Goal: Task Accomplishment & Management: Manage account settings

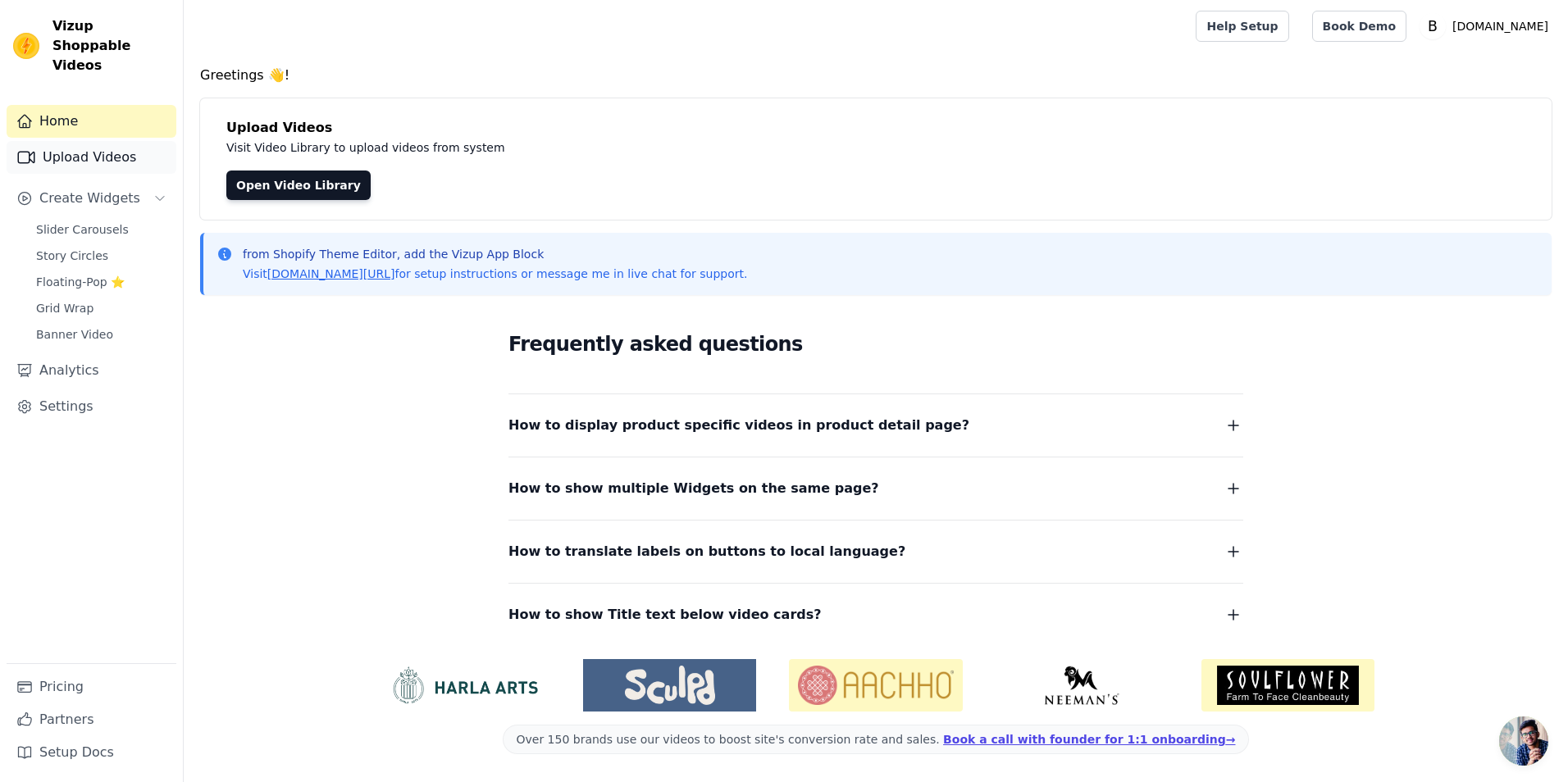
click at [69, 141] on link "Upload Videos" at bounding box center [91, 157] width 170 height 32
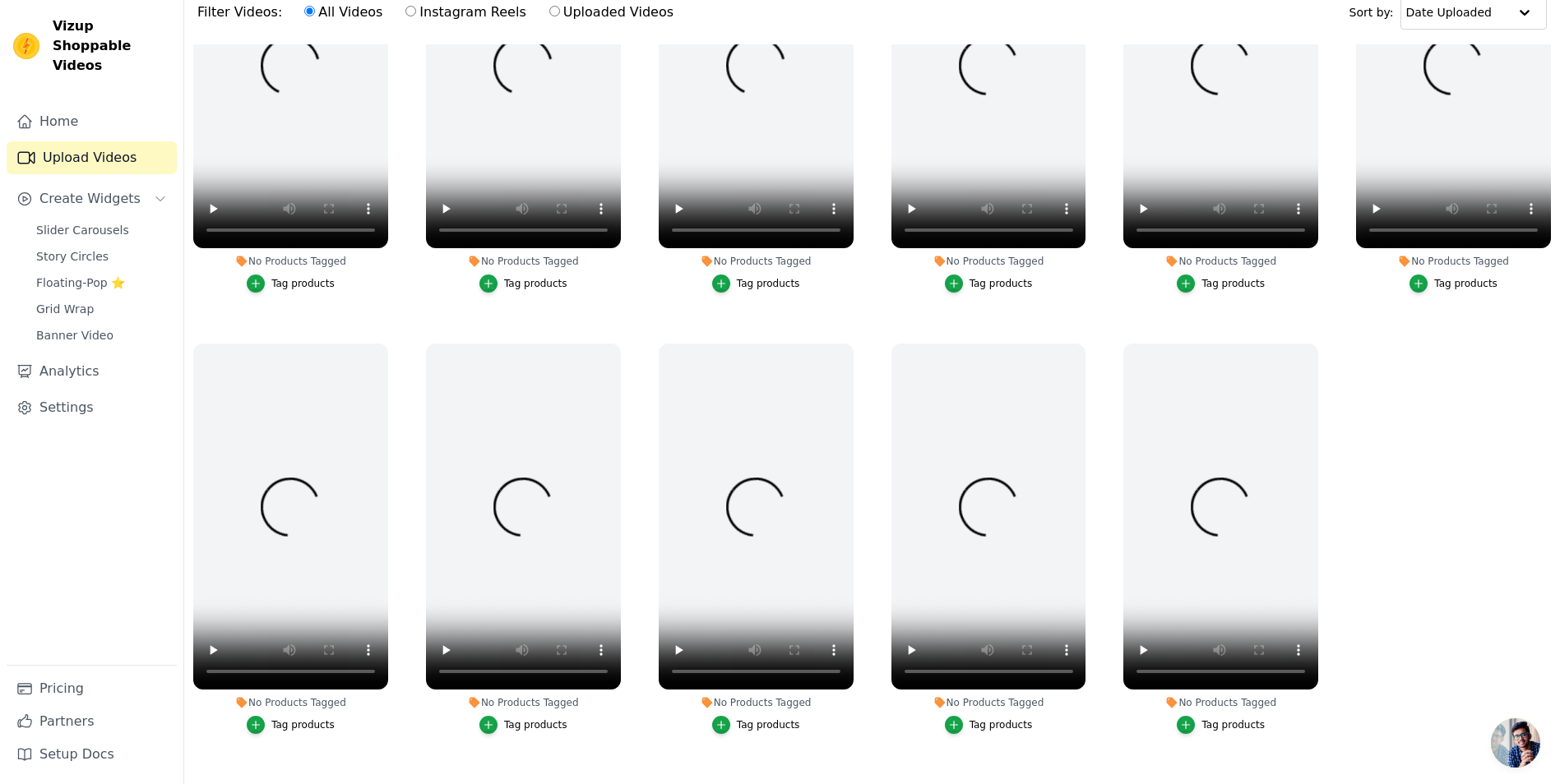
scroll to position [164, 0]
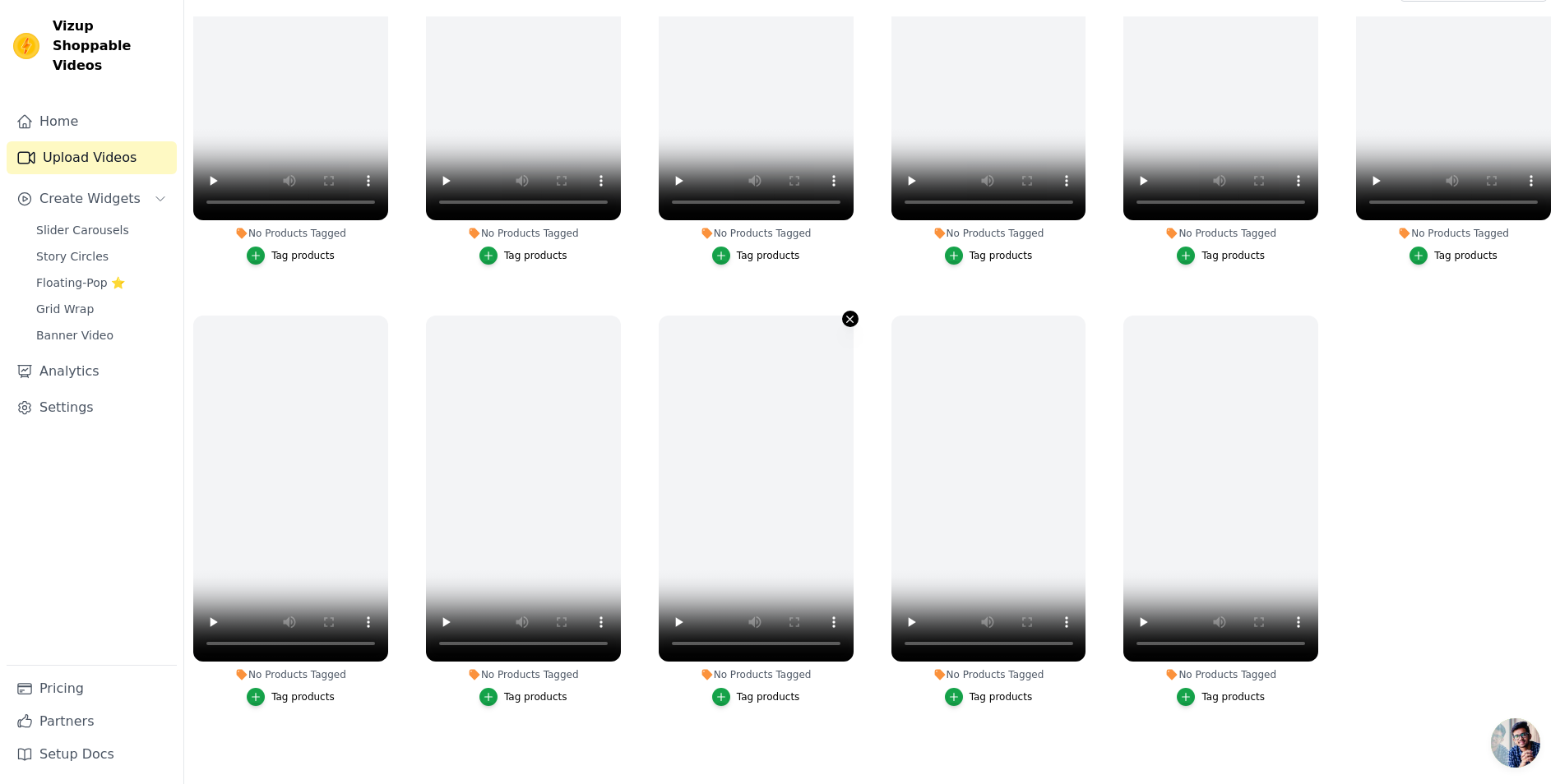
click at [843, 314] on icon "button" at bounding box center [849, 319] width 12 height 12
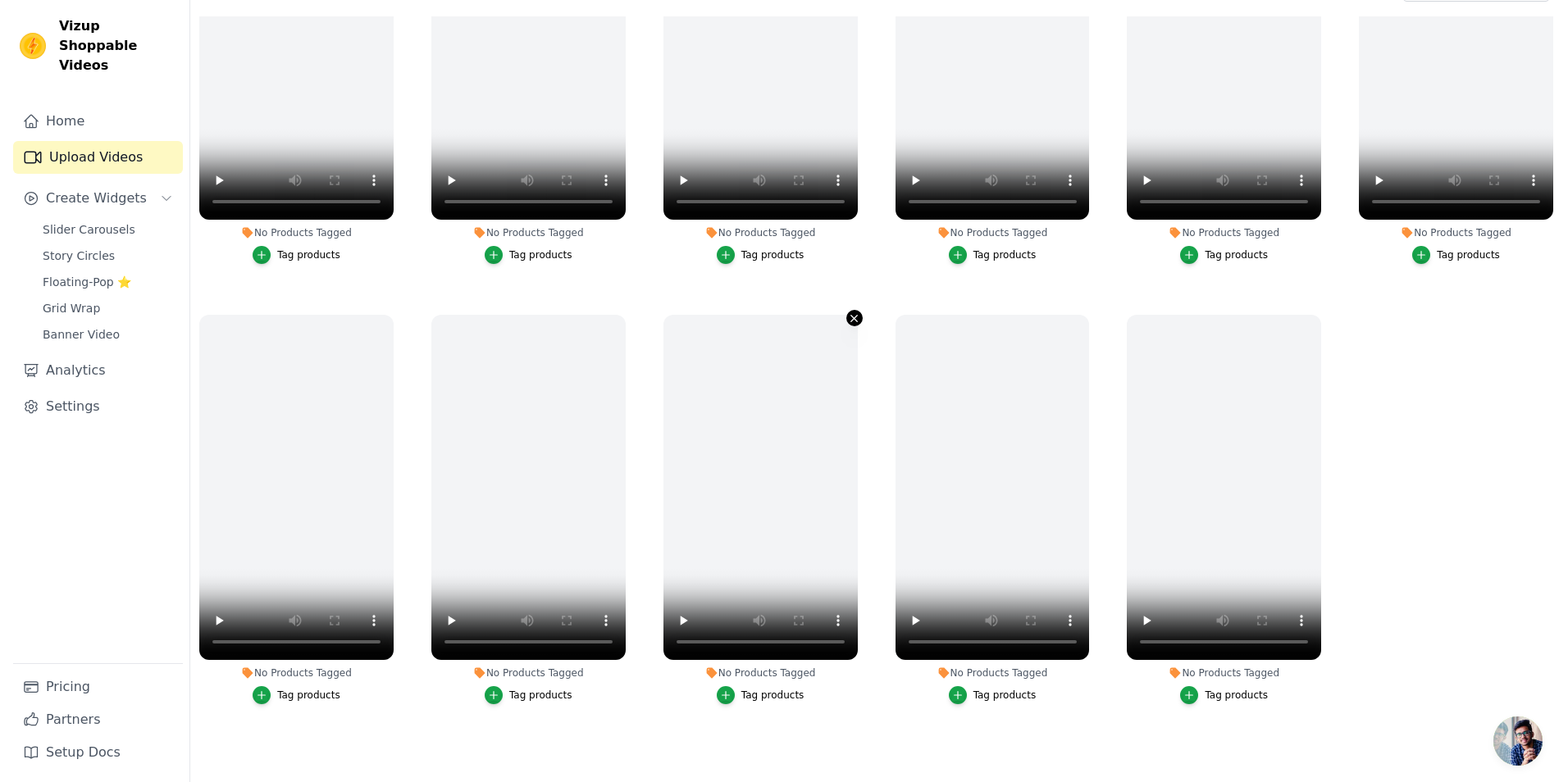
scroll to position [0, 0]
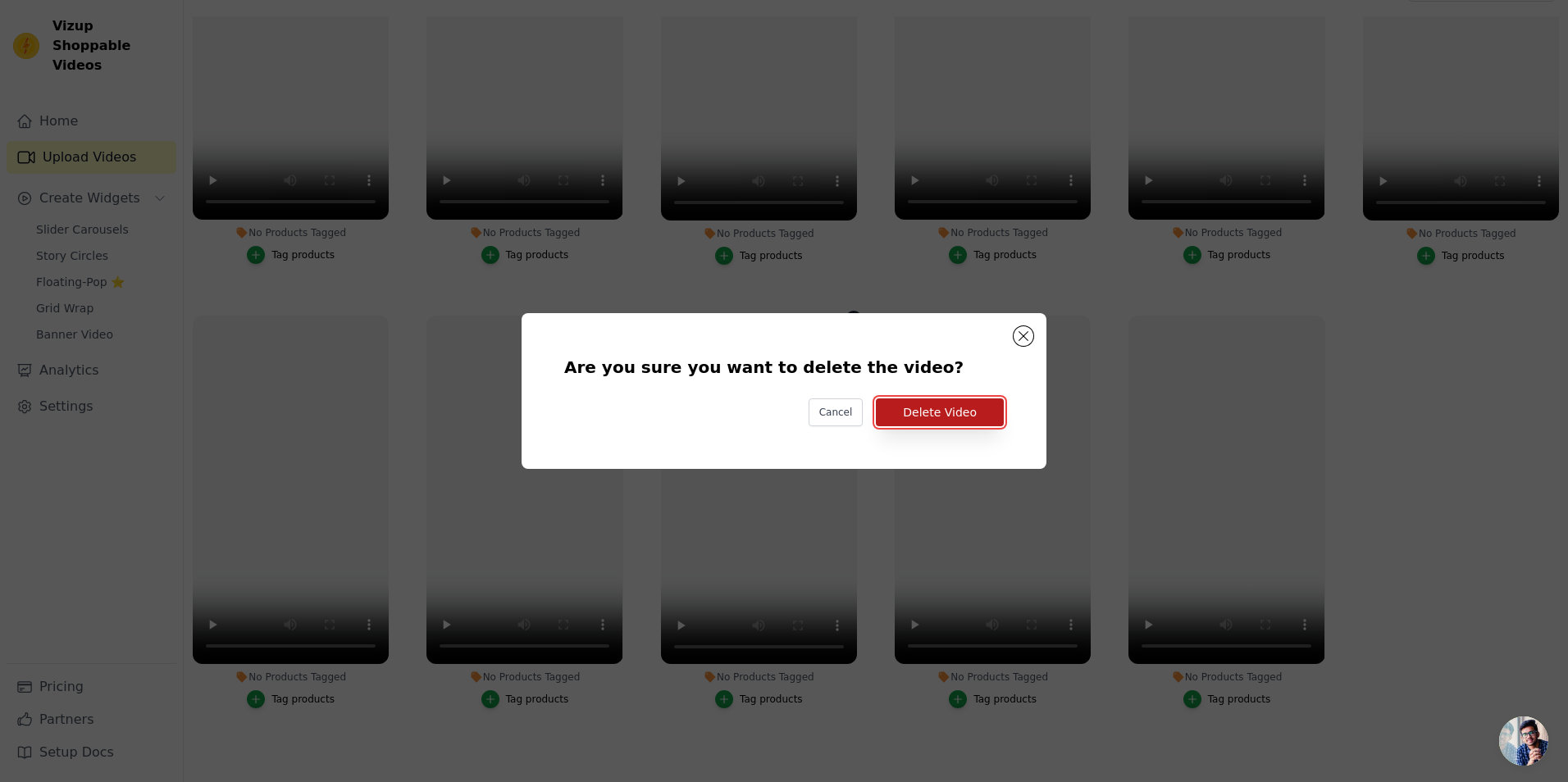
click at [945, 413] on button "Delete Video" at bounding box center [940, 412] width 128 height 28
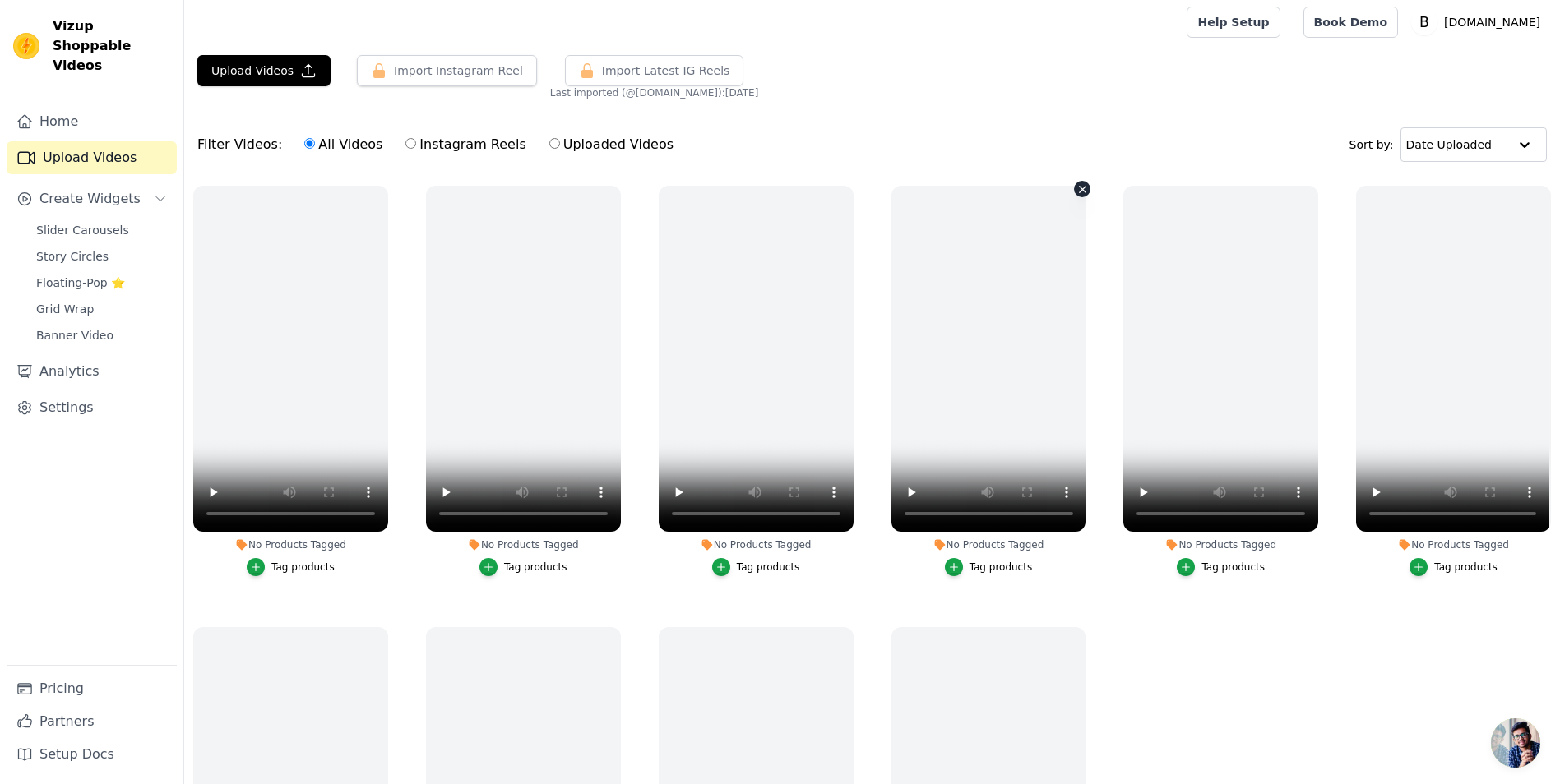
scroll to position [3, 0]
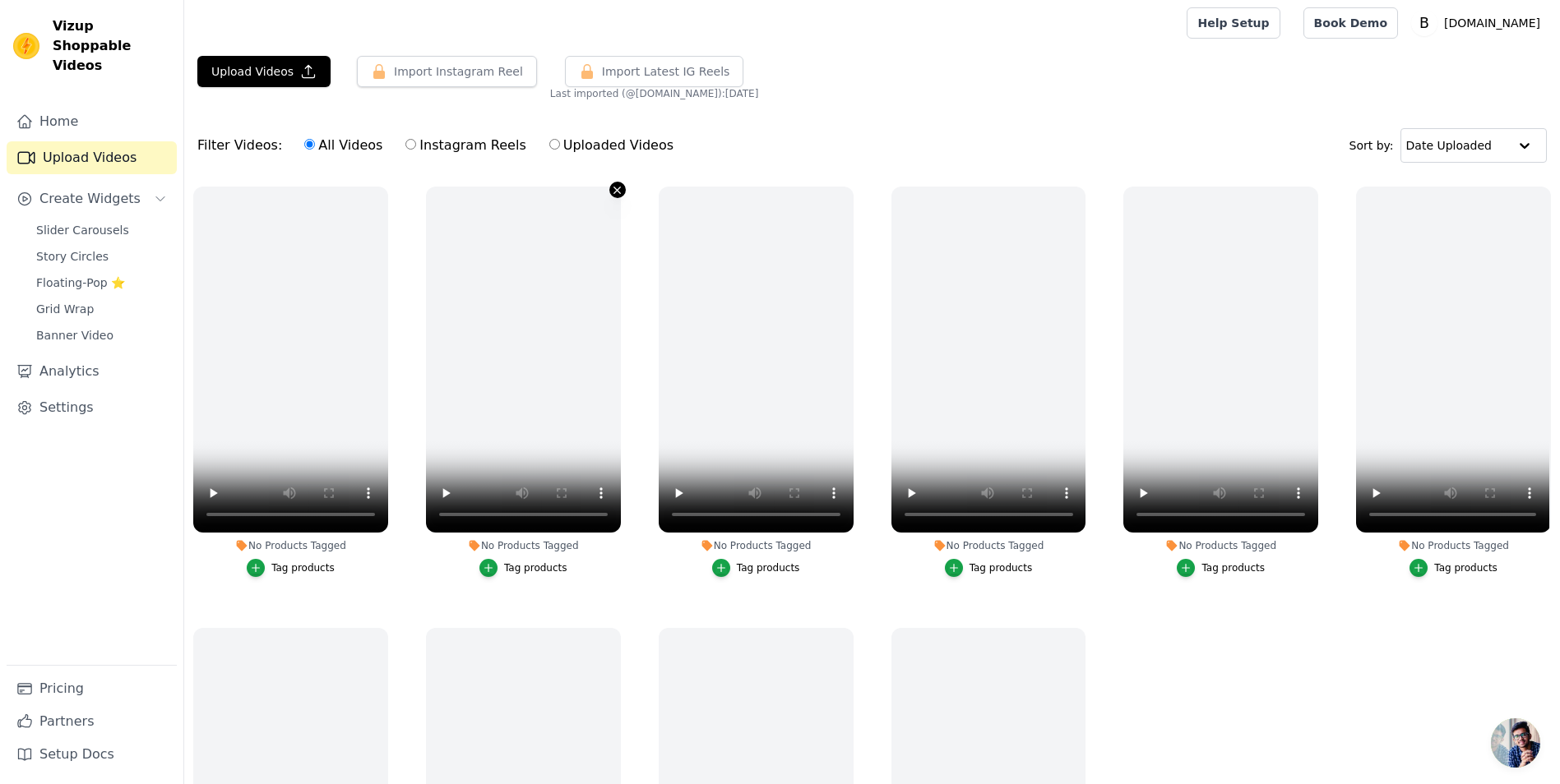
click at [615, 190] on icon "button" at bounding box center [617, 190] width 7 height 7
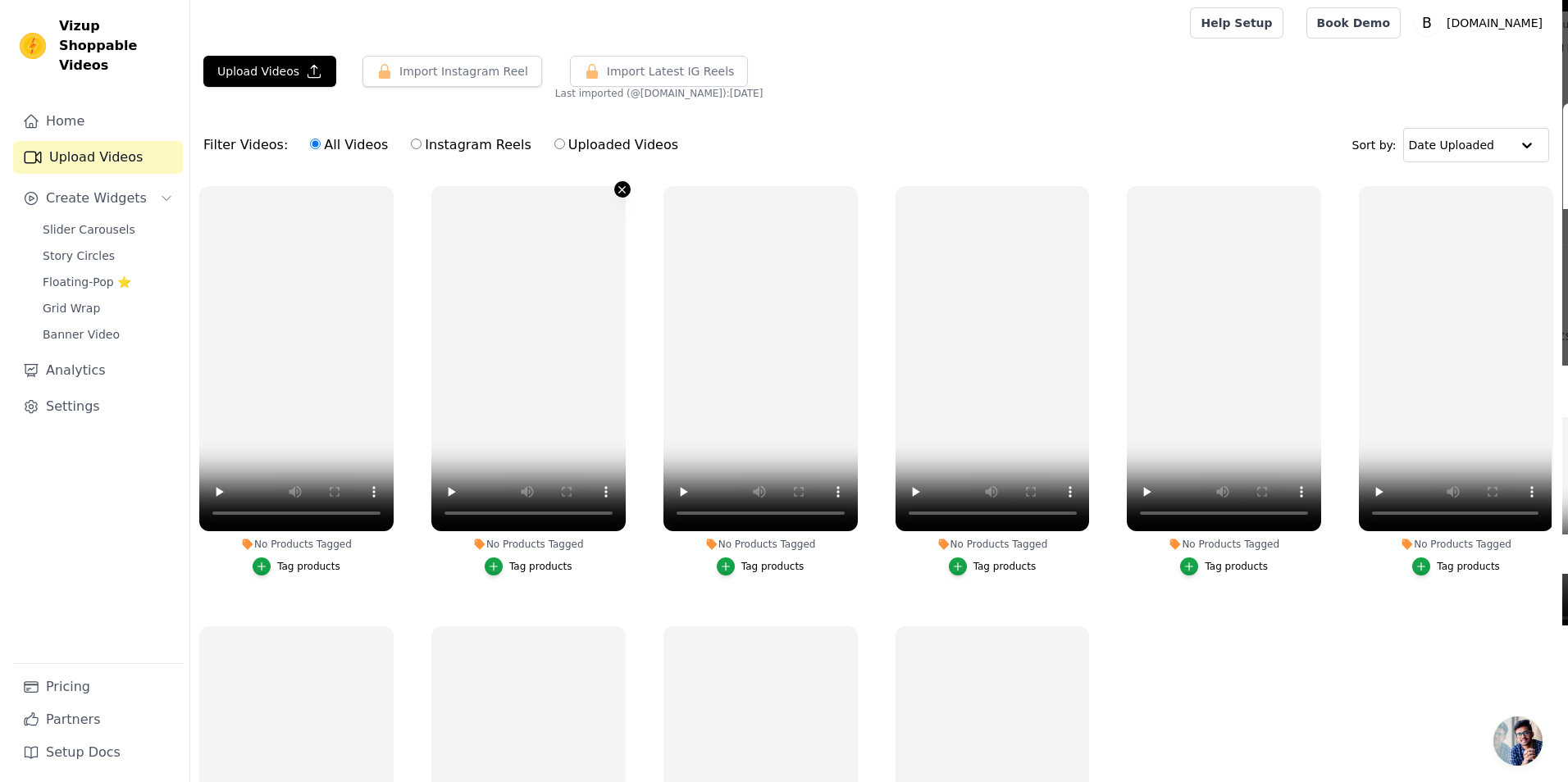
scroll to position [0, 0]
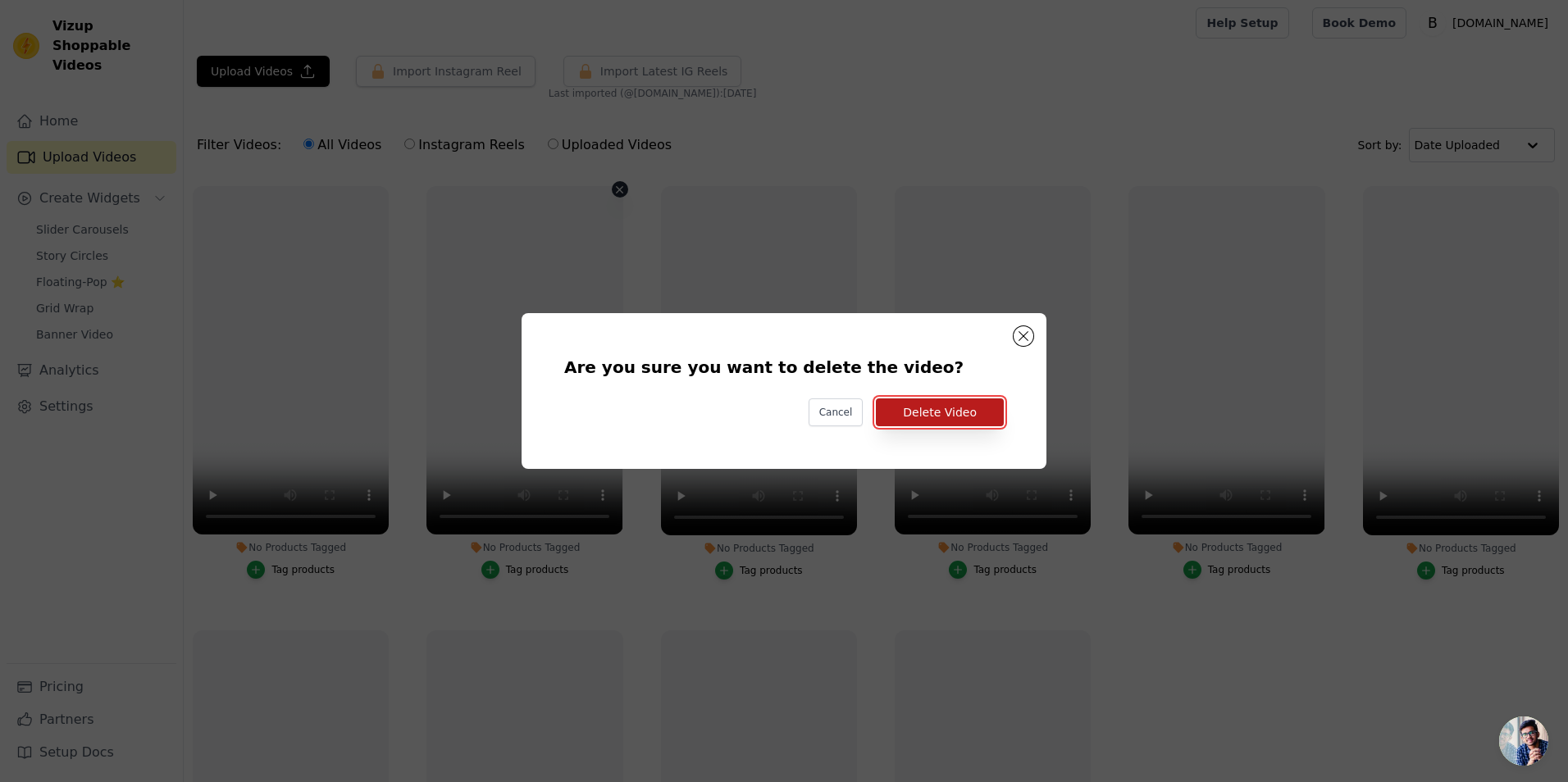
click at [964, 410] on button "Delete Video" at bounding box center [940, 412] width 128 height 28
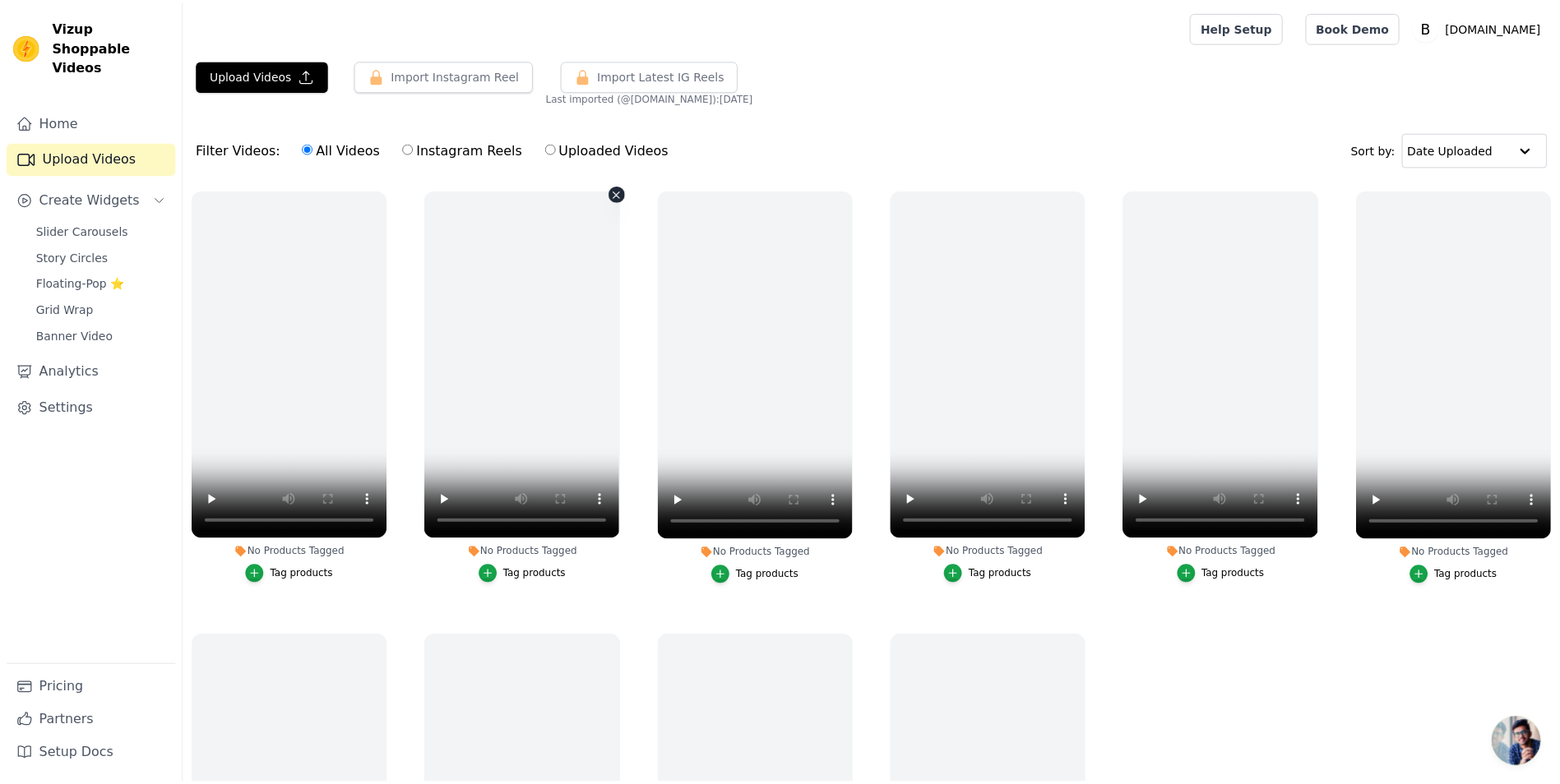
scroll to position [3, 0]
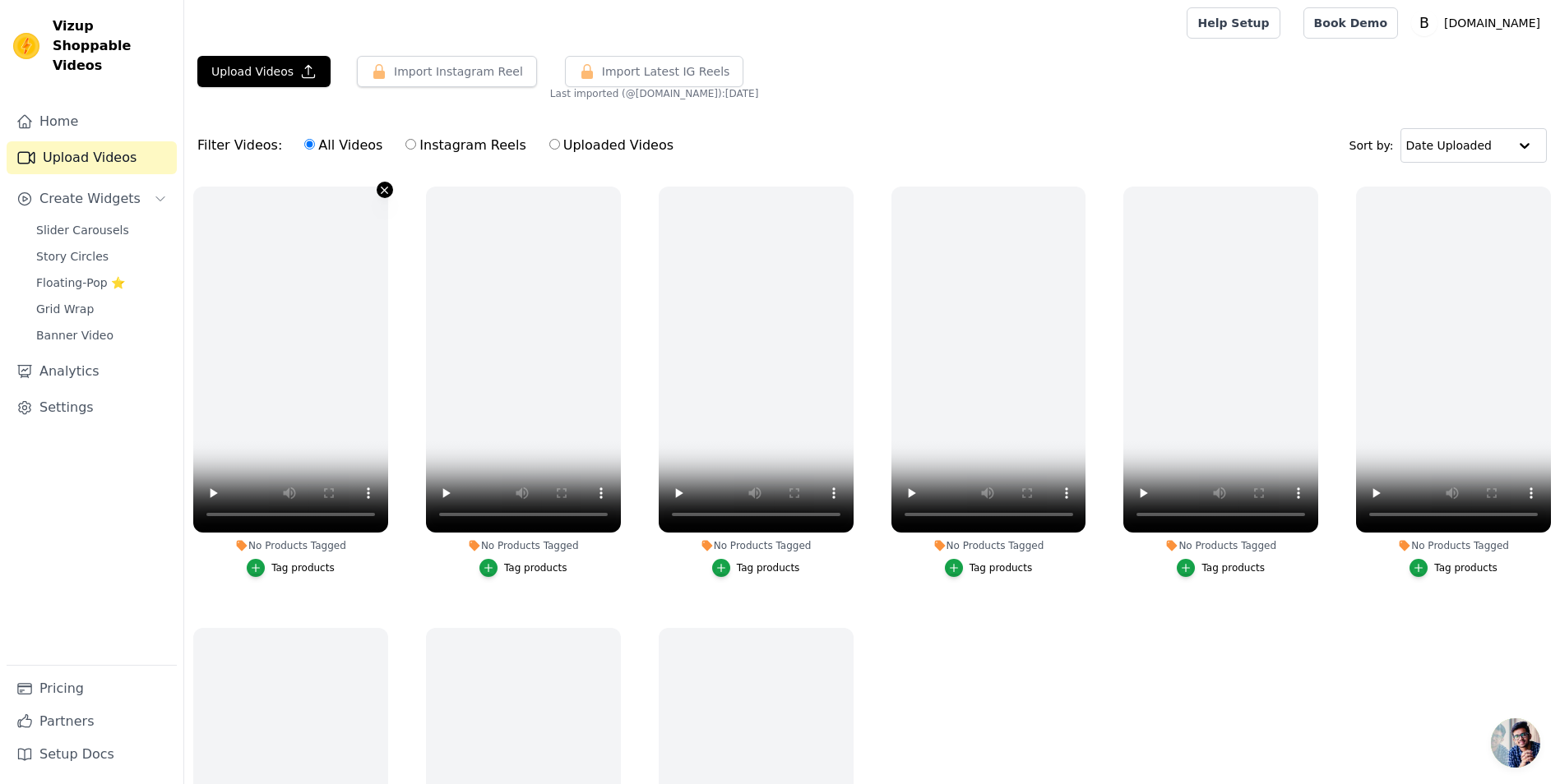
click at [384, 187] on icon "button" at bounding box center [384, 190] width 12 height 12
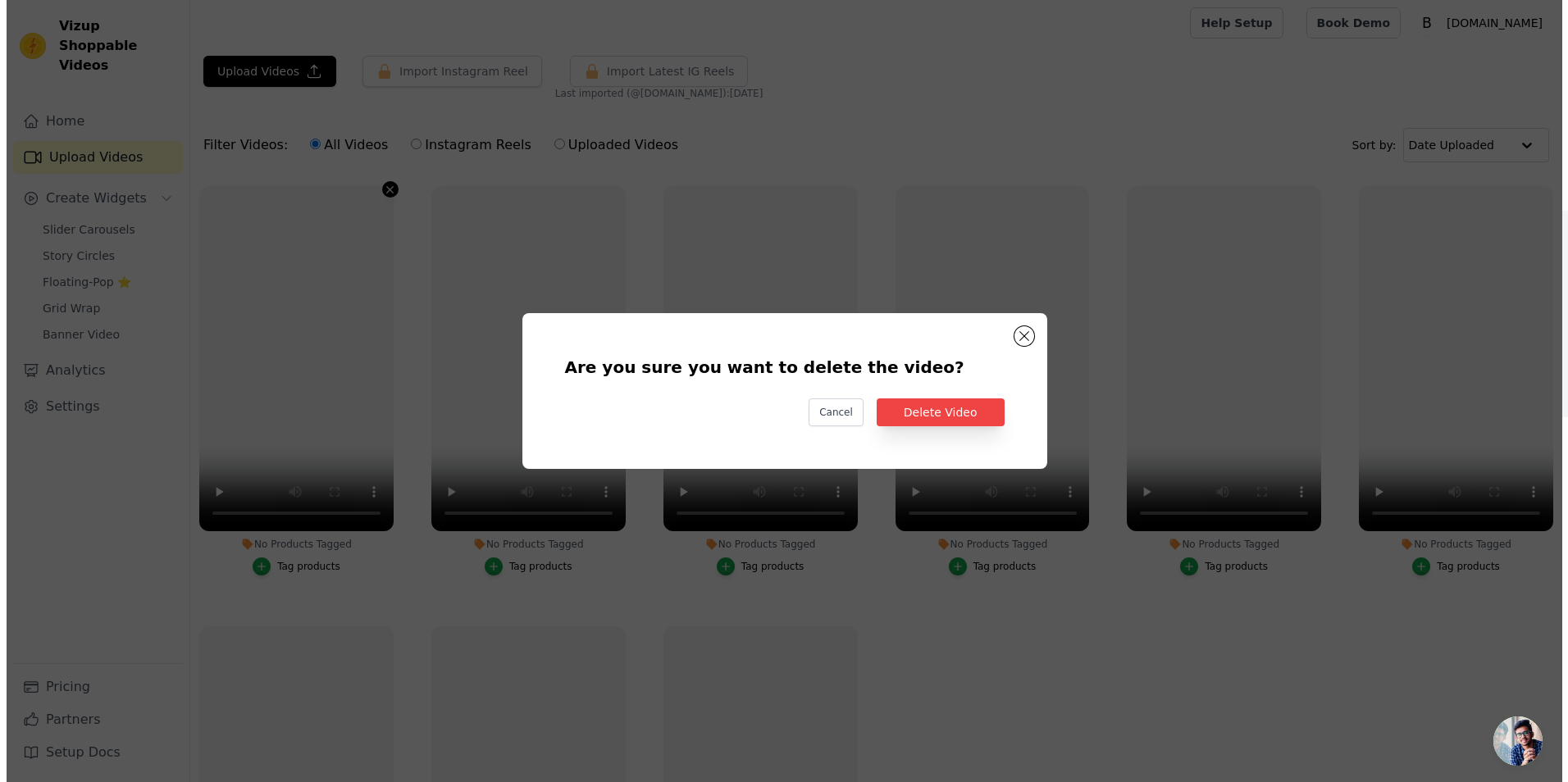
scroll to position [0, 0]
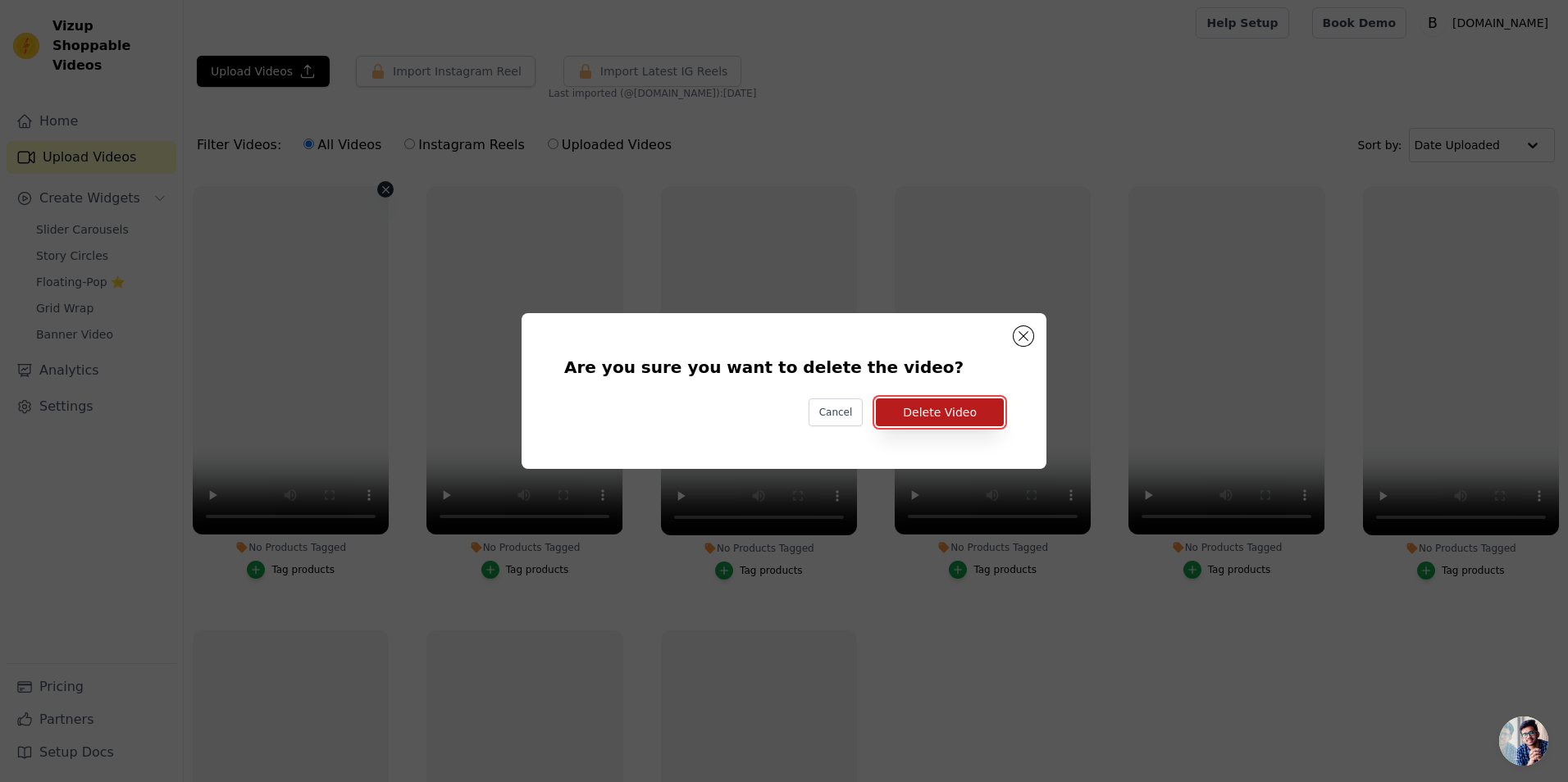
click at [956, 417] on button "Delete Video" at bounding box center [940, 412] width 128 height 28
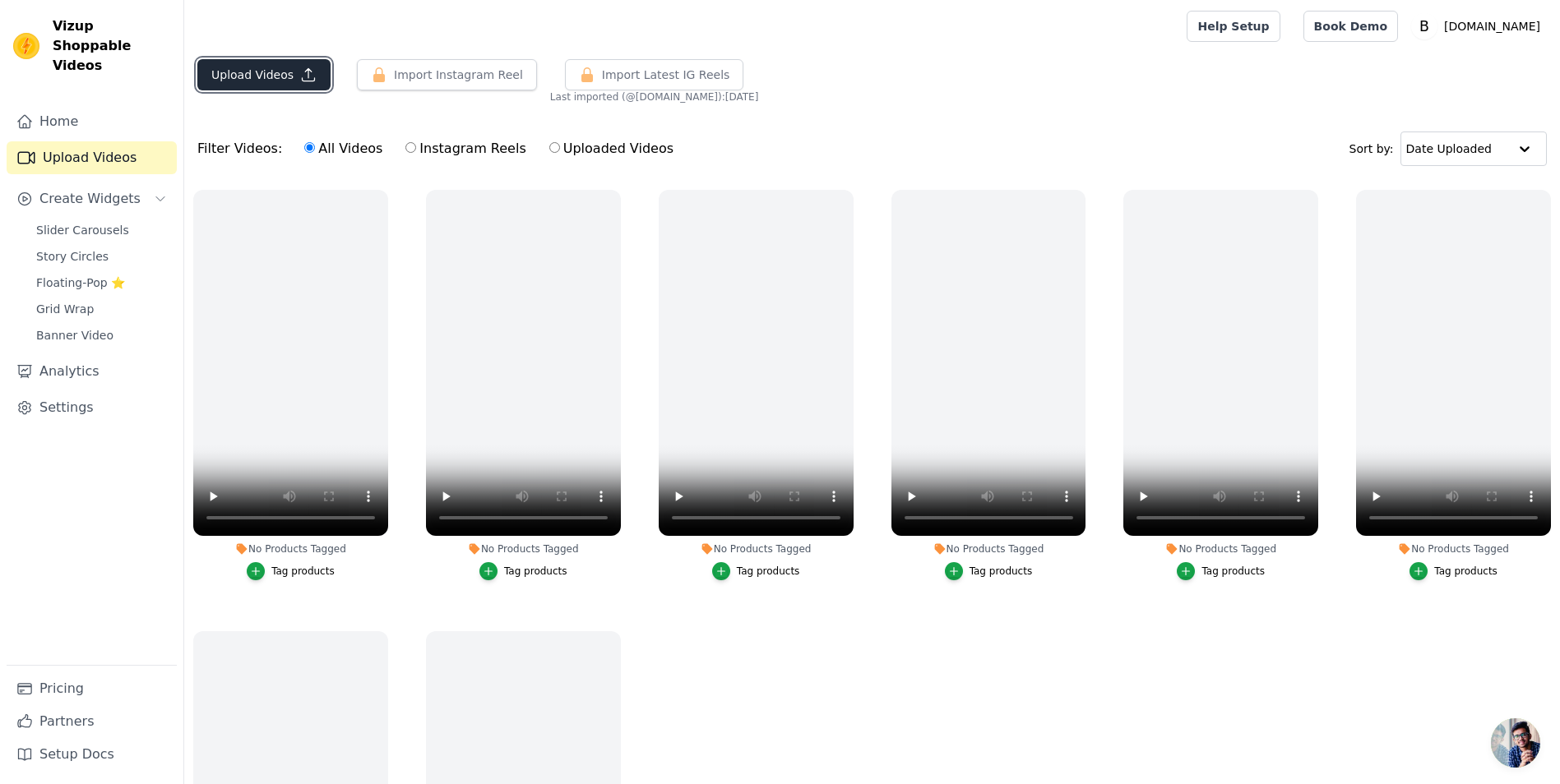
click at [280, 73] on button "Upload Videos" at bounding box center [265, 74] width 134 height 31
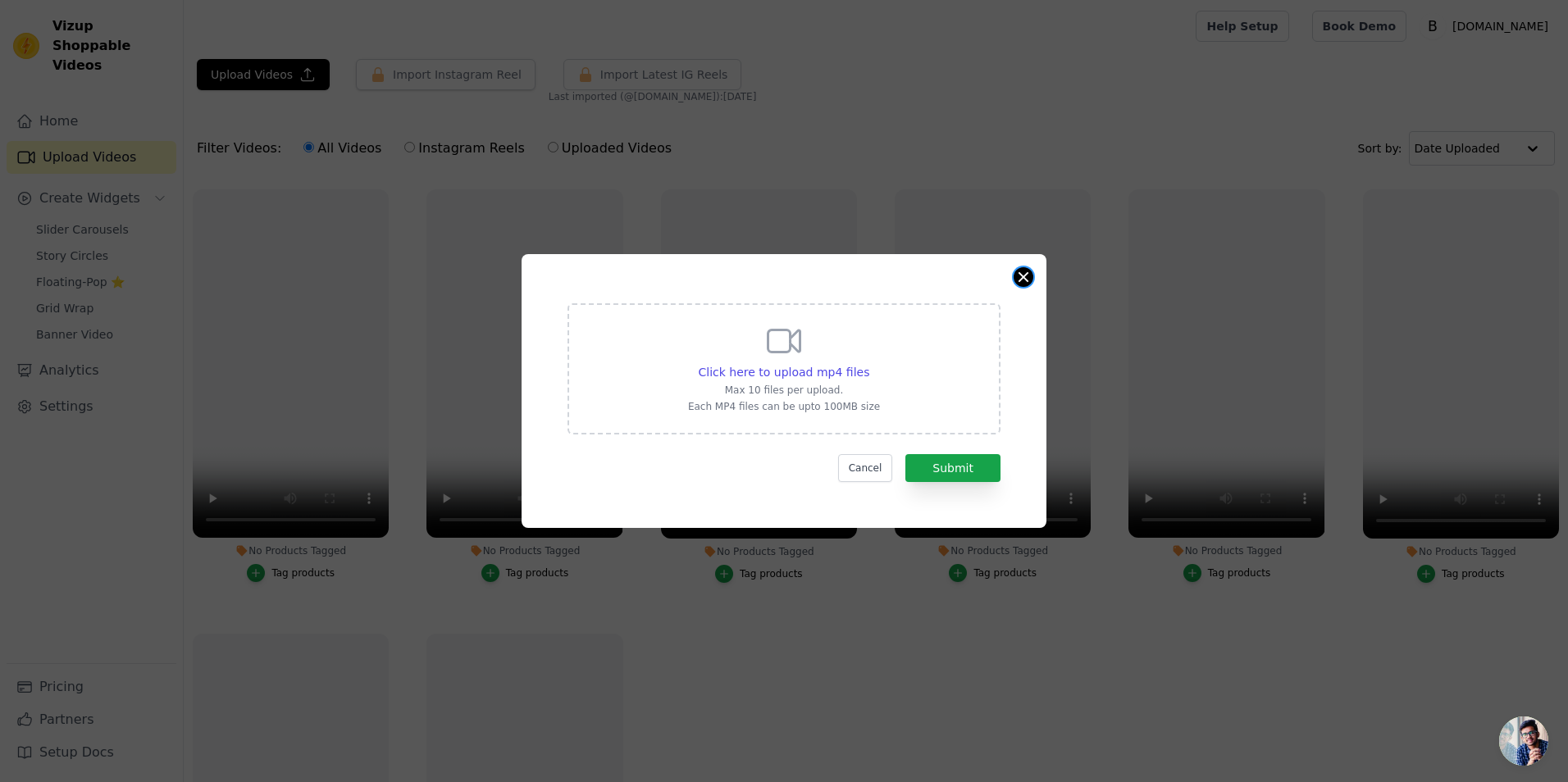
click at [1028, 278] on button "Close modal" at bounding box center [1023, 277] width 20 height 20
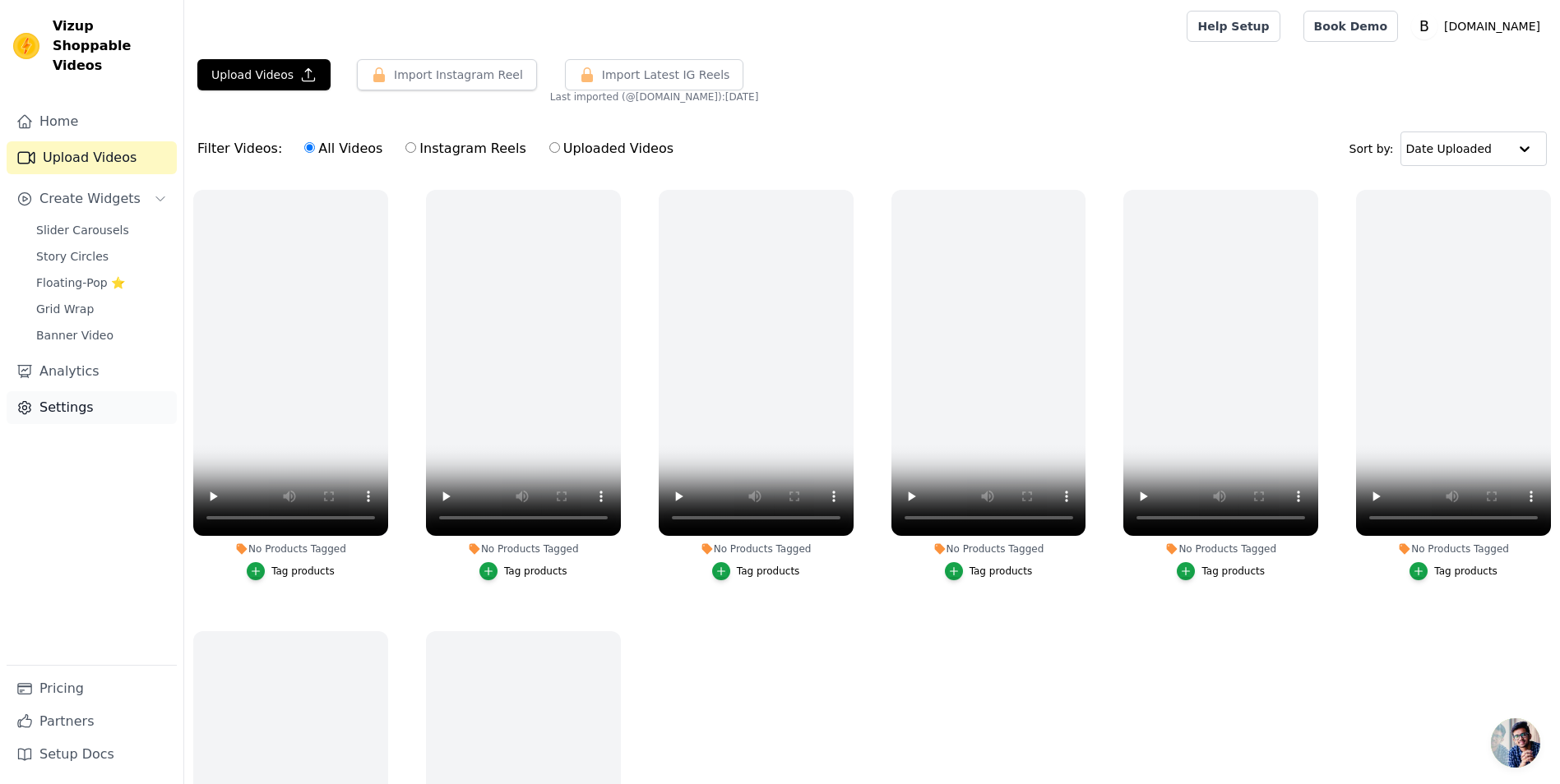
click at [86, 391] on link "Settings" at bounding box center [92, 407] width 170 height 33
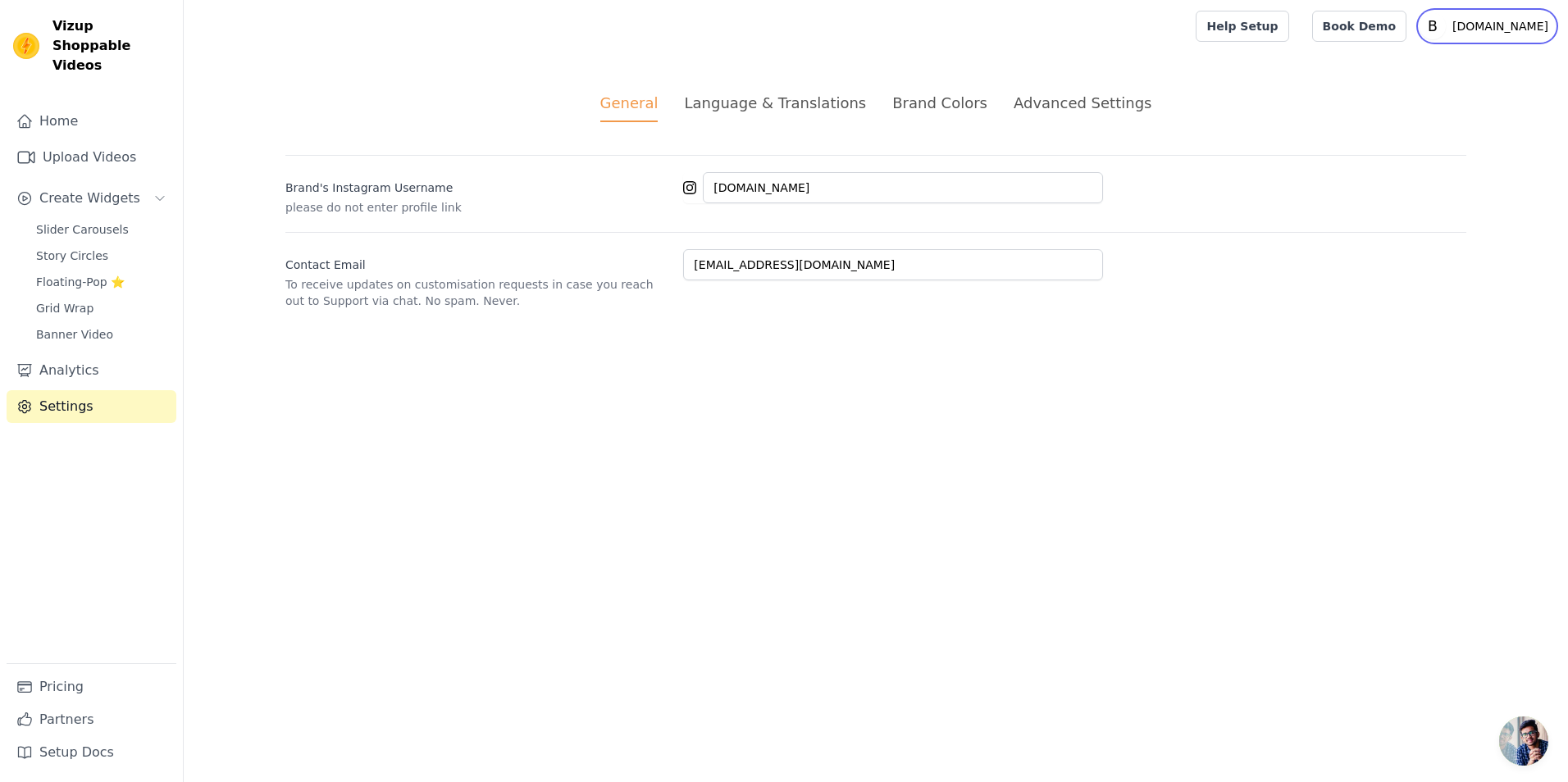
click at [1520, 32] on p "[DOMAIN_NAME]" at bounding box center [1501, 26] width 109 height 30
